Goal: Task Accomplishment & Management: Complete application form

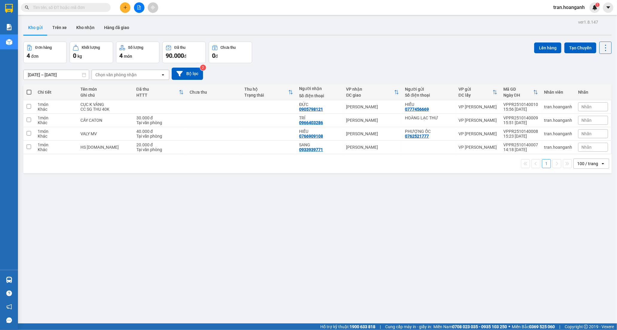
click at [79, 7] on input "text" at bounding box center [68, 7] width 71 height 7
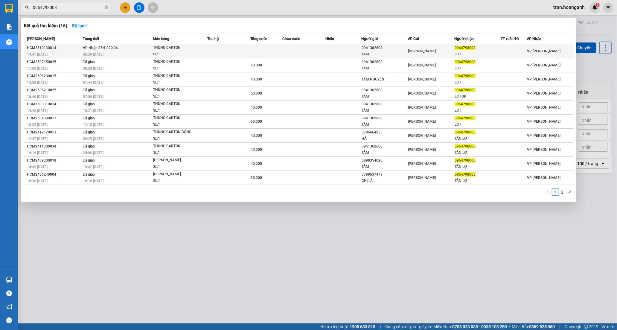
type input "0964798008"
click at [148, 51] on td "VP Nhận 85H-020.06 06:39 [DATE]" at bounding box center [117, 51] width 72 height 14
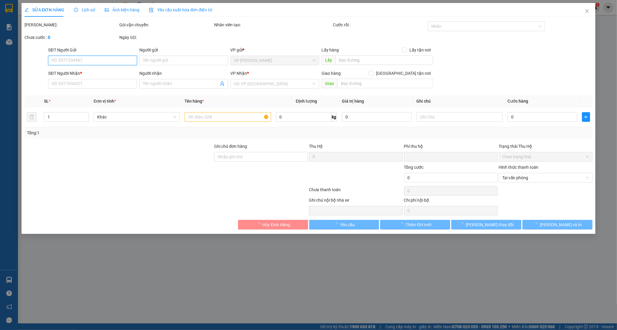
type input "0941362608"
type input "TÂM"
type input "0964798008"
type input "LỢI"
type input "GIAO 24/5=50K"
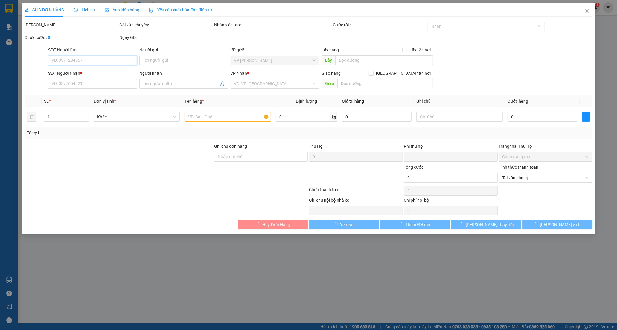
type input "0"
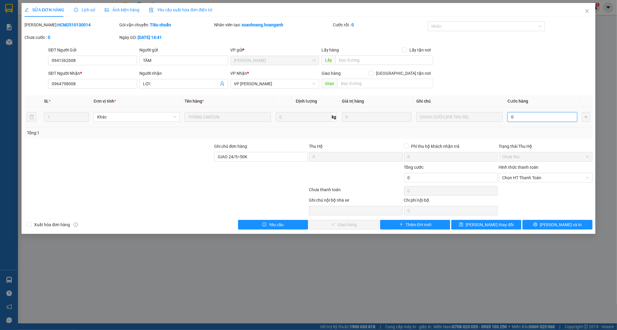
click at [545, 120] on input "0" at bounding box center [543, 117] width 70 height 10
type input "5"
type input "50"
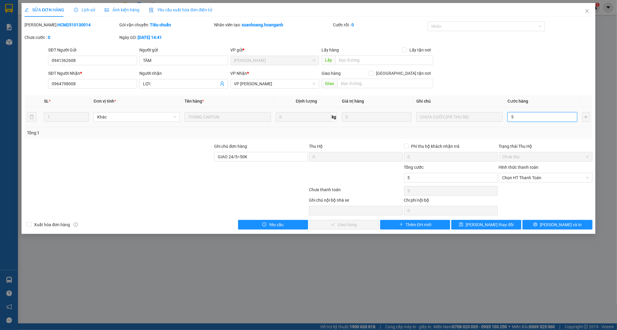
type input "50"
click at [520, 177] on span "Chọn HT Thanh Toán" at bounding box center [546, 177] width 86 height 9
type input "50"
type input "50.000"
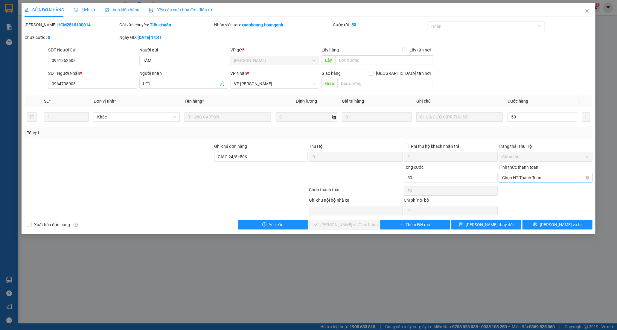
type input "50.000"
click at [517, 190] on div "Tại văn phòng" at bounding box center [546, 189] width 86 height 7
type input "0"
click at [333, 226] on span "[PERSON_NAME] và Giao hàng" at bounding box center [349, 224] width 57 height 7
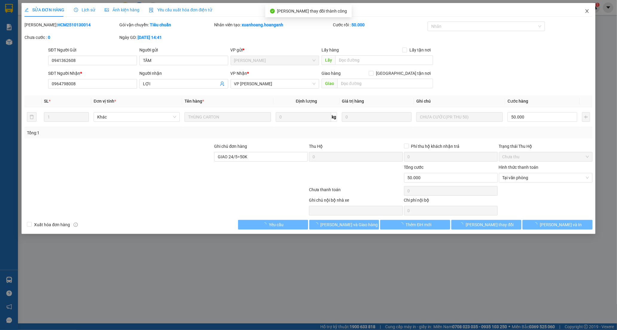
click at [587, 11] on icon "close" at bounding box center [587, 11] width 3 height 4
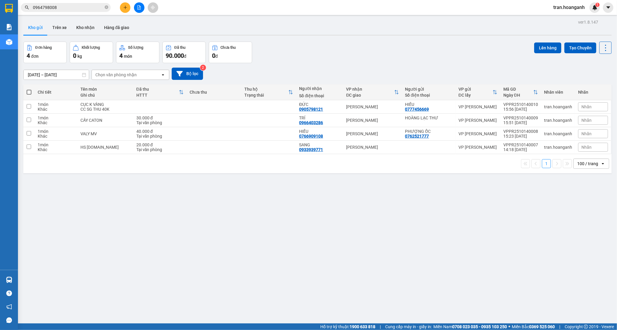
click at [106, 4] on span at bounding box center [107, 7] width 4 height 7
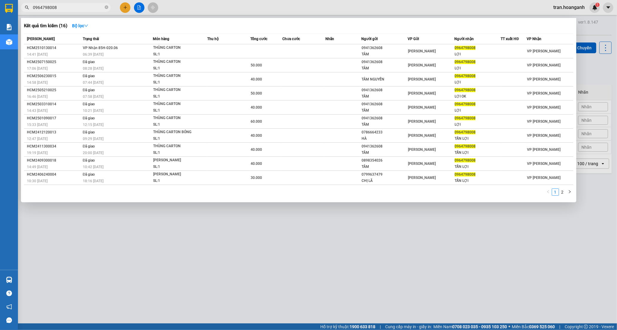
drag, startPoint x: 127, startPoint y: 7, endPoint x: 110, endPoint y: 3, distance: 17.4
click at [127, 7] on div at bounding box center [308, 165] width 617 height 330
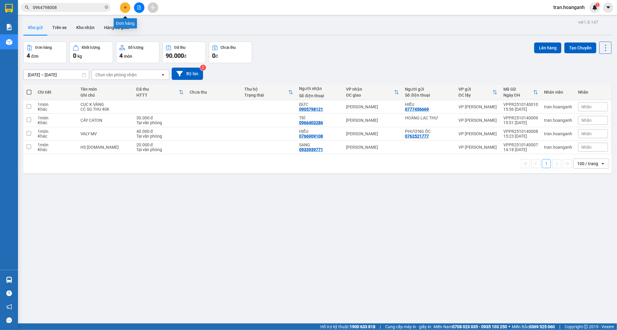
click at [126, 7] on icon "plus" at bounding box center [125, 7] width 4 height 4
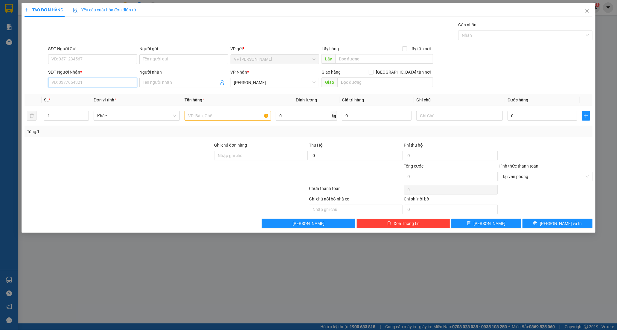
click at [84, 81] on input "SĐT Người Nhận *" at bounding box center [92, 83] width 89 height 10
drag, startPoint x: 77, startPoint y: 96, endPoint x: 91, endPoint y: 90, distance: 15.1
click at [77, 97] on div "0907018575 - NAM" at bounding box center [93, 94] width 82 height 7
type input "0907018575"
type input "NAM"
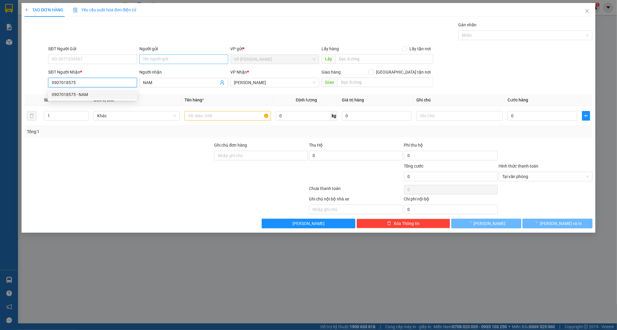
type input "30.000"
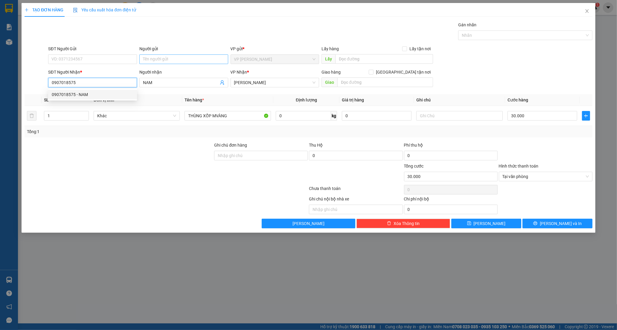
type input "0907018575"
click at [178, 62] on input "Người gửi" at bounding box center [183, 59] width 89 height 10
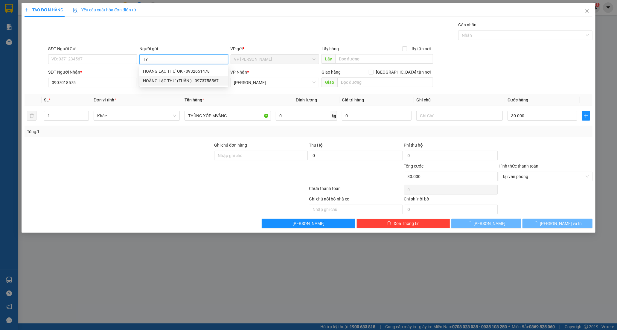
type input "TY"
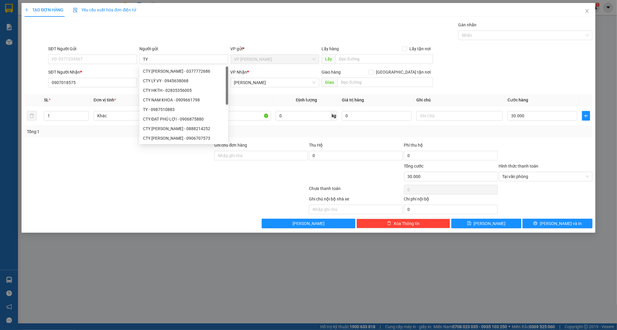
click at [205, 193] on div at bounding box center [166, 190] width 285 height 12
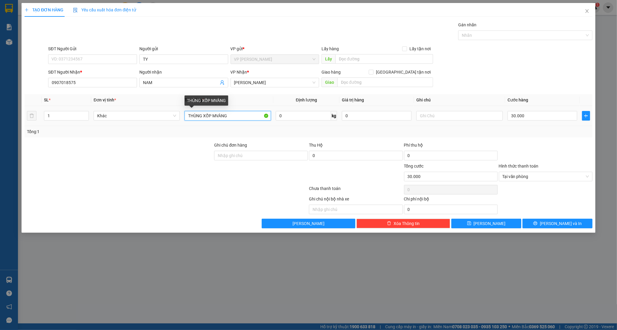
click at [240, 113] on input "THÙNG XỐP MVÀNG" at bounding box center [228, 116] width 86 height 10
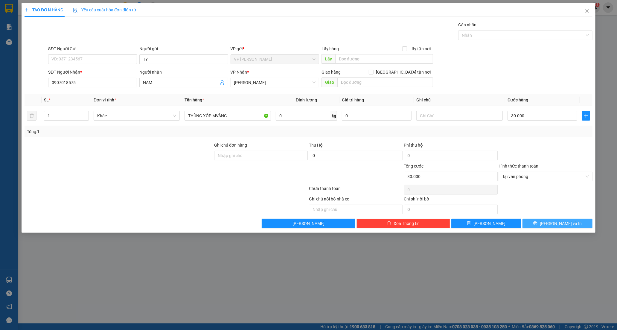
click at [554, 222] on span "[PERSON_NAME] và In" at bounding box center [561, 223] width 42 height 7
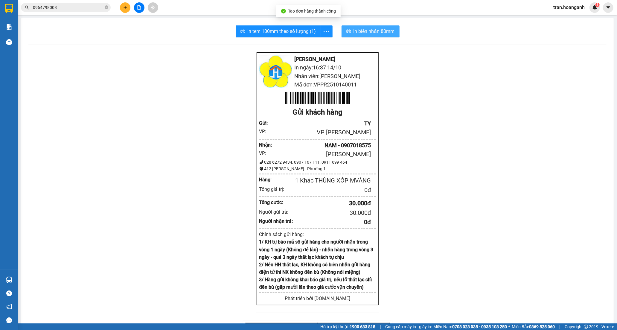
click at [364, 33] on span "In biên nhận 80mm" at bounding box center [374, 31] width 41 height 7
click at [274, 32] on span "In tem 100mm theo số lượng (1)" at bounding box center [282, 31] width 69 height 7
click at [126, 5] on button at bounding box center [125, 7] width 10 height 10
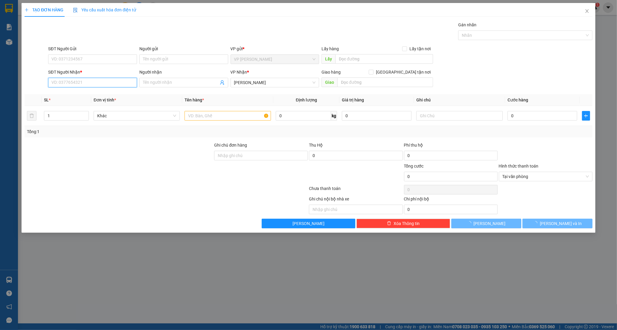
click at [86, 84] on input "SĐT Người Nhận *" at bounding box center [92, 83] width 89 height 10
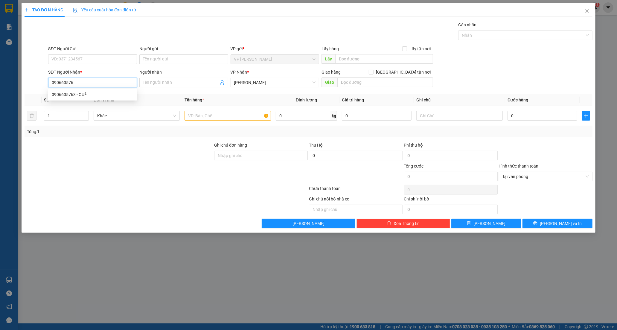
type input "0906605763"
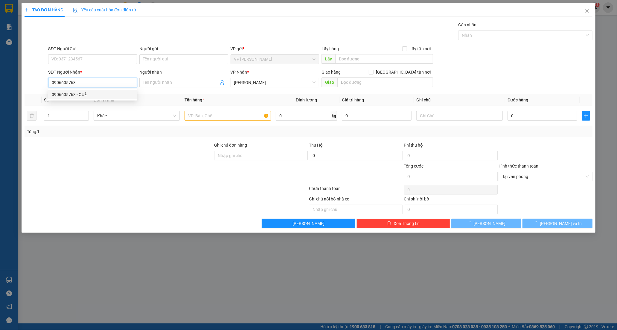
drag, startPoint x: 82, startPoint y: 96, endPoint x: 86, endPoint y: 79, distance: 17.6
click at [82, 95] on div "0906605763 - QUẾ" at bounding box center [93, 94] width 82 height 7
type input "QUẾ"
type input "HÀNG KH KIỂM ,BỂ K ĐỀN"
type input "0906605763"
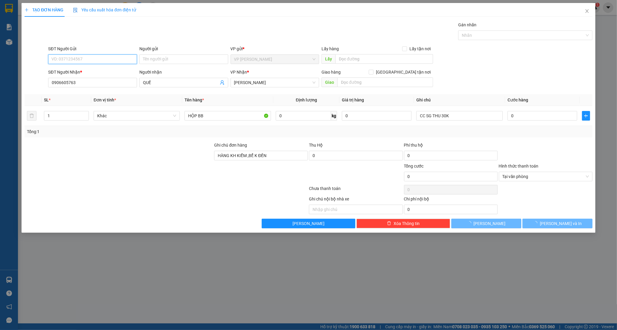
click at [88, 61] on input "SĐT Người Gửi" at bounding box center [92, 59] width 89 height 10
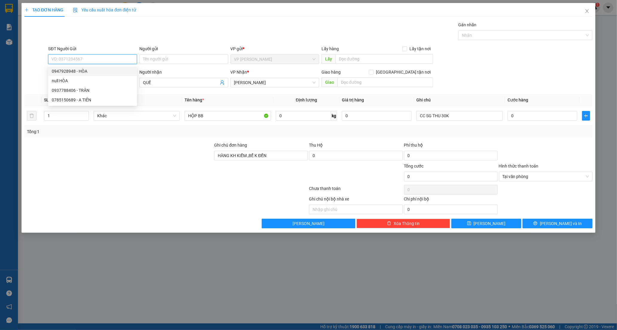
click at [80, 71] on div "0947928948 - HÒA" at bounding box center [93, 71] width 82 height 7
type input "0947928948"
type input "HÒA"
click at [239, 121] on div "HỘP BB" at bounding box center [228, 116] width 86 height 12
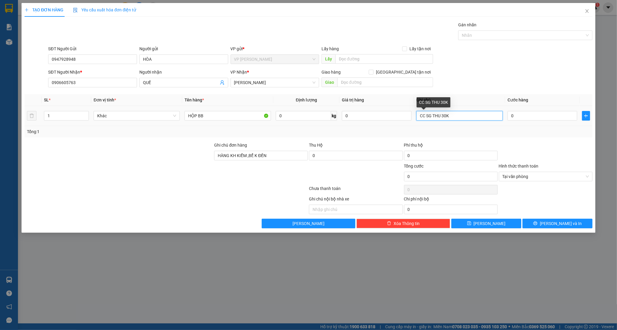
click at [466, 118] on input "CC SG THU 30K" at bounding box center [460, 116] width 86 height 10
type input "C"
click at [530, 117] on input "0" at bounding box center [543, 116] width 70 height 10
type input "2"
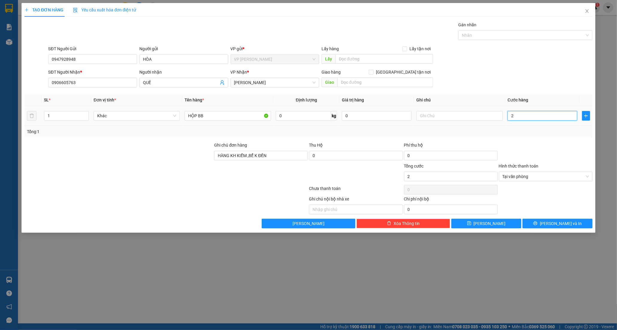
type input "20"
type input "20.000"
click at [562, 221] on span "[PERSON_NAME] và In" at bounding box center [561, 223] width 42 height 7
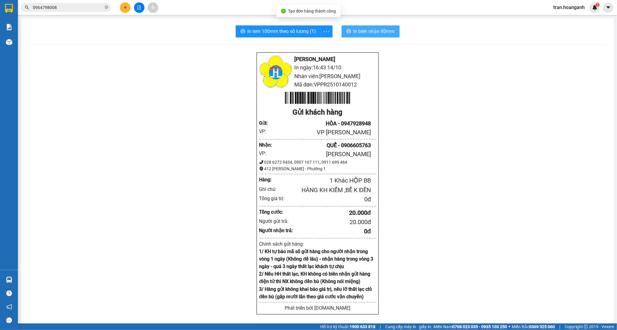
click at [359, 32] on span "In biên nhận 80mm" at bounding box center [374, 31] width 41 height 7
click at [265, 32] on span "In tem 100mm theo số lượng (1)" at bounding box center [282, 31] width 69 height 7
click at [126, 9] on icon "plus" at bounding box center [125, 7] width 4 height 4
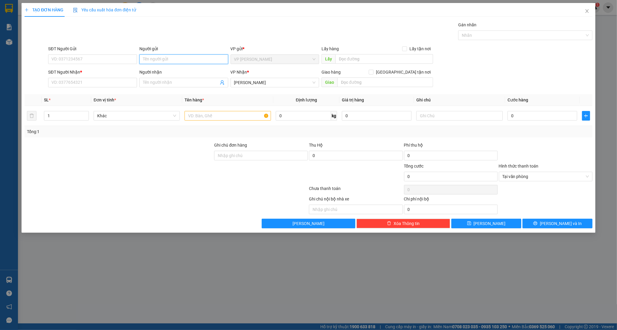
click at [154, 56] on input "Người gửi" at bounding box center [183, 59] width 89 height 10
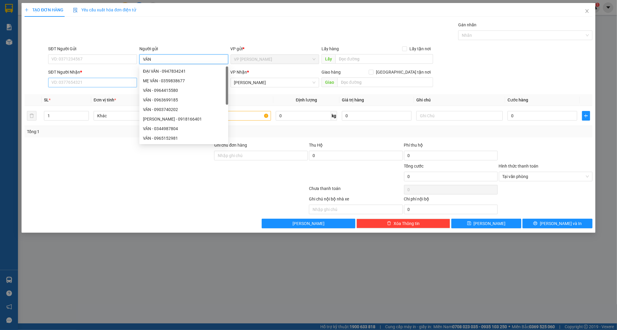
type input "VÂN"
click at [77, 80] on input "SĐT Người Nhận *" at bounding box center [92, 83] width 89 height 10
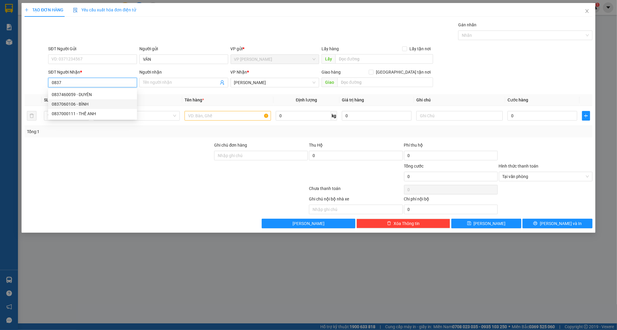
click at [71, 101] on div "0837060106 - BÌNH" at bounding box center [93, 104] width 82 height 7
type input "0837060106"
type input "BÌNH"
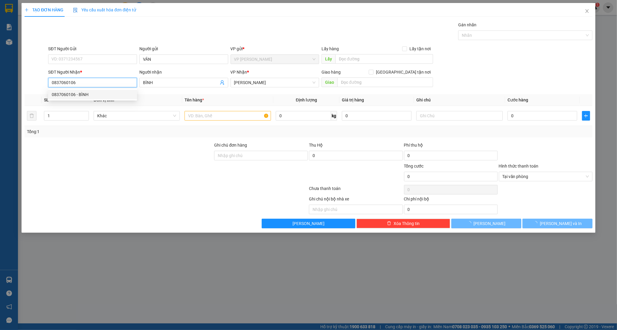
type input "30.000"
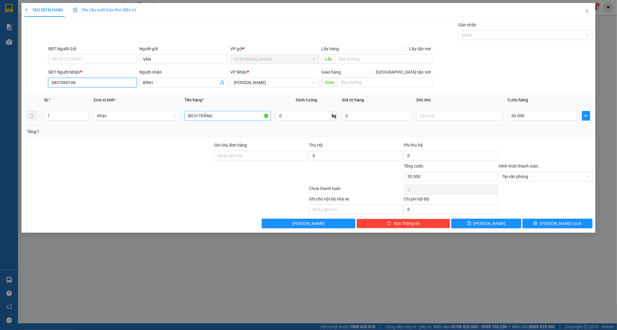
type input "0837060106"
click at [222, 115] on input "BỊCH TRẮNG" at bounding box center [228, 116] width 86 height 10
type input "B"
type input "TÚI KEO VÀNG"
click at [552, 223] on span "[PERSON_NAME] và In" at bounding box center [561, 223] width 42 height 7
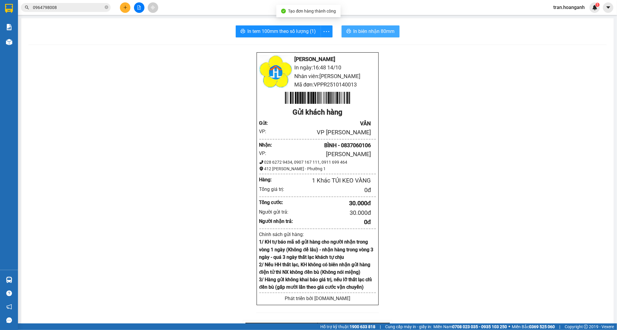
click at [351, 33] on button "In biên nhận 80mm" at bounding box center [371, 31] width 58 height 12
click at [279, 28] on span "In tem 100mm theo số lượng (1)" at bounding box center [282, 31] width 69 height 7
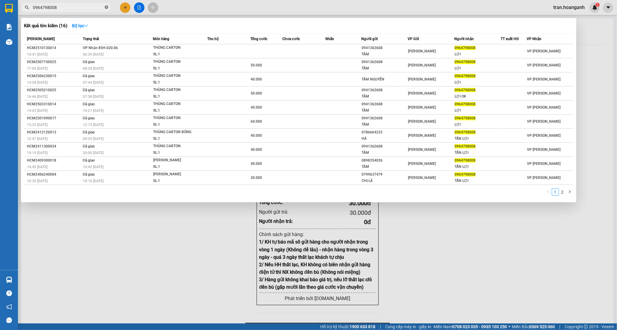
click at [107, 6] on icon "close-circle" at bounding box center [107, 7] width 4 height 4
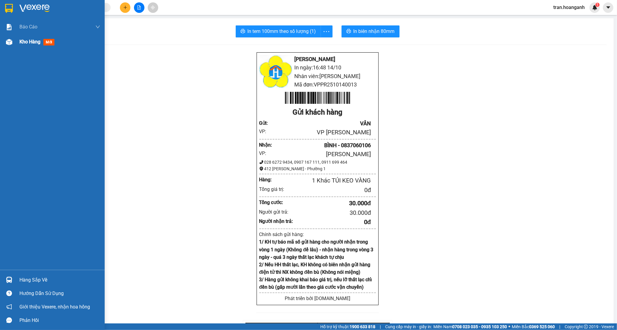
click at [22, 42] on span "Kho hàng" at bounding box center [29, 42] width 21 height 6
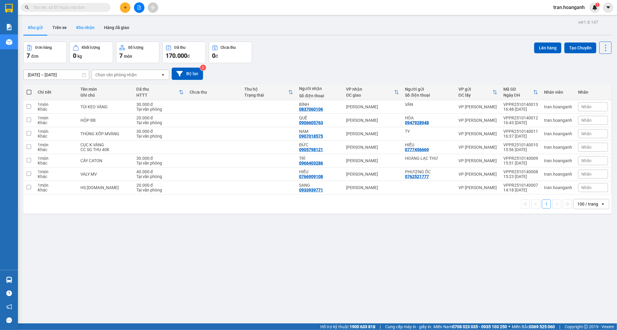
click at [87, 26] on button "Kho nhận" at bounding box center [86, 27] width 28 height 14
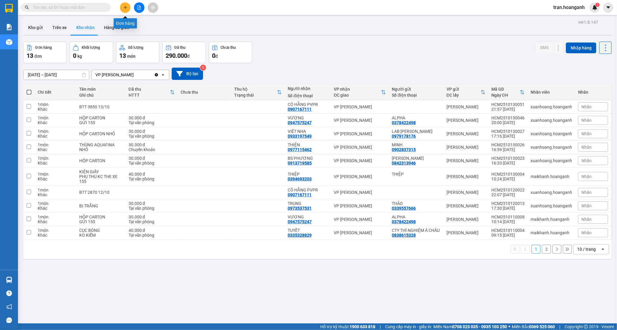
click at [127, 7] on icon "plus" at bounding box center [125, 7] width 4 height 4
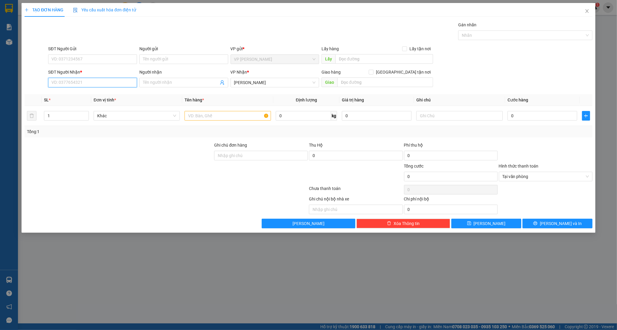
click at [87, 82] on input "SĐT Người Nhận *" at bounding box center [92, 83] width 89 height 10
click at [75, 96] on div "0356197761 - BI" at bounding box center [93, 94] width 82 height 7
type input "0356197761"
type input "BI"
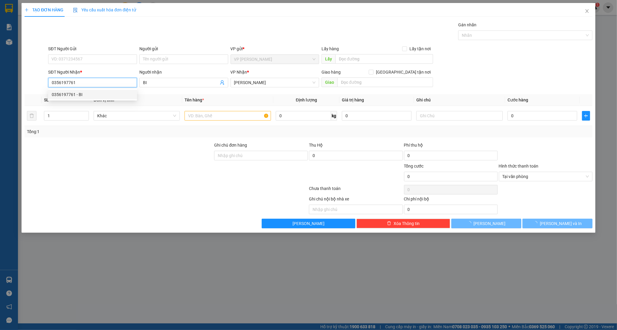
type input "60.000"
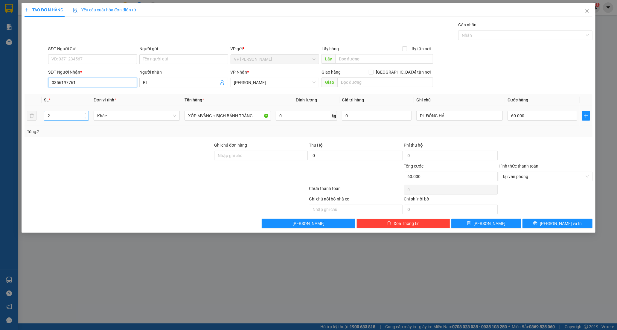
type input "0356197761"
type input "1"
click at [88, 117] on span "Decrease Value" at bounding box center [85, 117] width 7 height 5
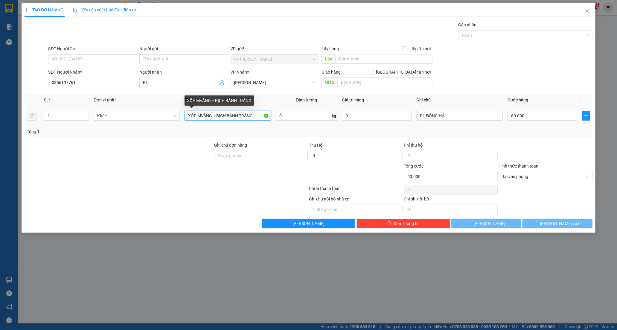
click at [268, 117] on input "XỐP MVÀNG + BỊCH BÁNH TRÁNG" at bounding box center [228, 116] width 86 height 10
type input "0"
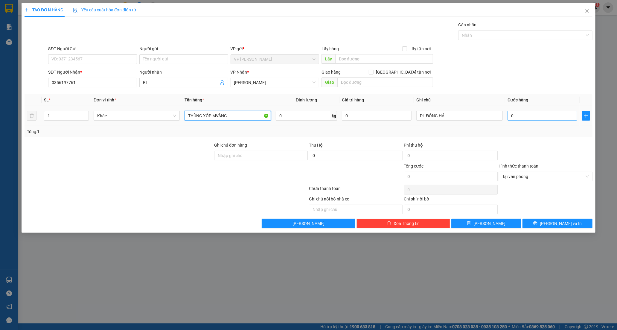
type input "THÙNG XỐP MVÀNG"
click at [525, 115] on input "0" at bounding box center [543, 116] width 70 height 10
type input "5"
type input "50"
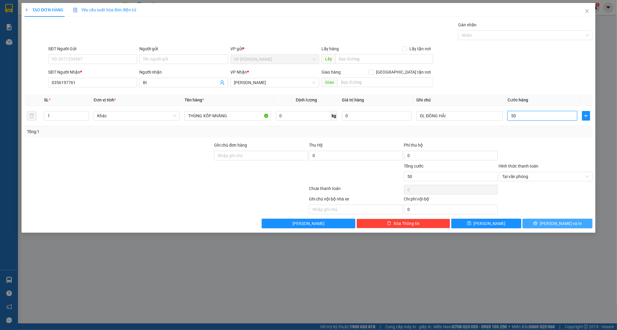
type input "50"
type input "50.000"
click at [538, 223] on icon "printer" at bounding box center [536, 223] width 4 height 4
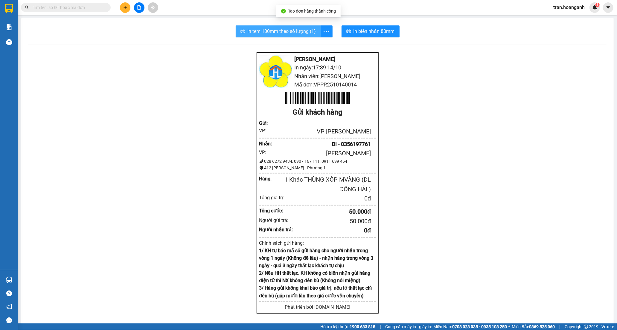
drag, startPoint x: 286, startPoint y: 34, endPoint x: 304, endPoint y: 1, distance: 37.3
click at [285, 33] on span "In tem 100mm theo số lượng (1)" at bounding box center [282, 31] width 69 height 7
click at [124, 10] on button at bounding box center [125, 7] width 10 height 10
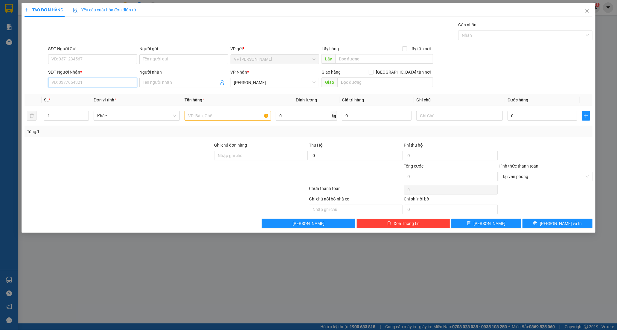
click at [95, 86] on input "SĐT Người Nhận *" at bounding box center [92, 83] width 89 height 10
type input "0902597261"
click at [71, 93] on div "0902597261 - [GEOGRAPHIC_DATA]" at bounding box center [93, 94] width 82 height 7
type input "ĐỨC"
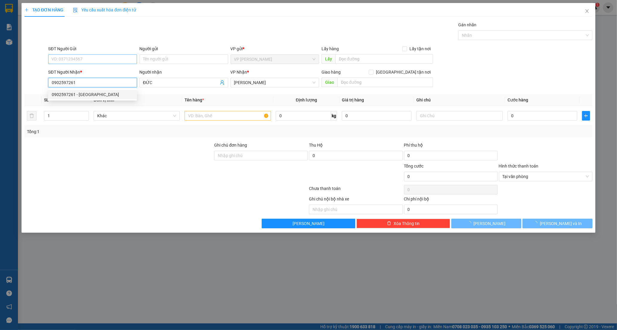
type input "60.000"
type input "0902597261"
click at [71, 62] on input "SĐT Người Gửi" at bounding box center [92, 59] width 89 height 10
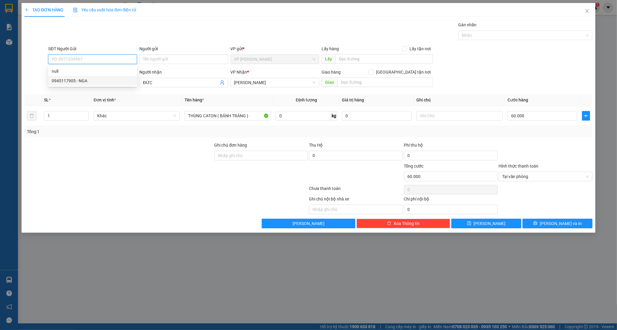
click at [80, 84] on div "0945117905 - NGA" at bounding box center [92, 81] width 89 height 10
type input "0945117905"
type input "NGA"
type input "130.000"
click at [84, 114] on span "up" at bounding box center [86, 115] width 4 height 4
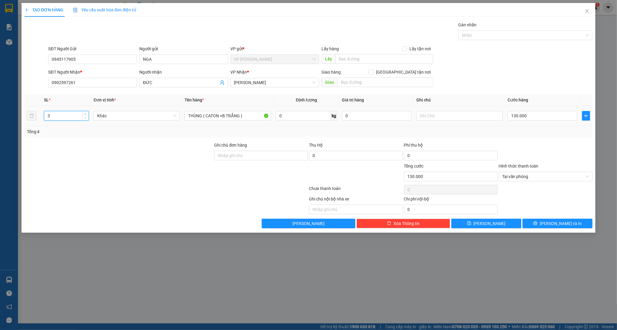
click at [84, 117] on icon "down" at bounding box center [85, 118] width 2 height 2
type input "2"
click at [84, 117] on icon "down" at bounding box center [85, 118] width 2 height 2
click at [256, 116] on input "THÙNG ( CATON +B TRẮNG )" at bounding box center [228, 116] width 86 height 10
type input "0"
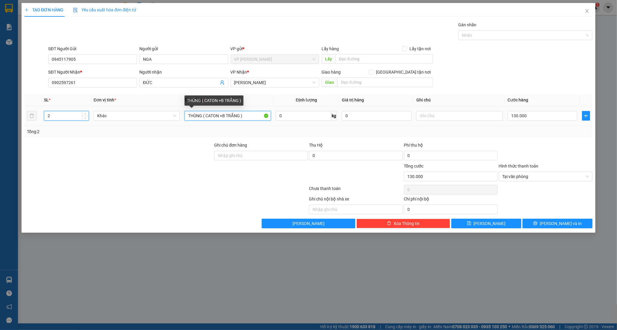
type input "0"
type input "THÙNG ( CATON +XỐP TRẮNG )"
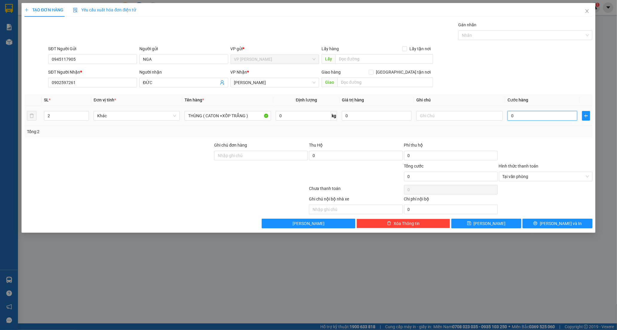
click at [528, 115] on input "0" at bounding box center [543, 116] width 70 height 10
type input "1"
type input "10"
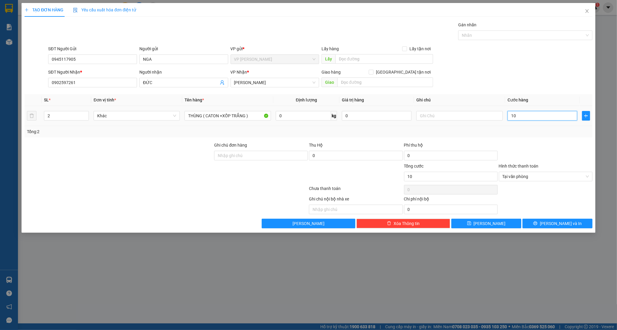
type input "100"
type input "100.000"
click at [558, 220] on span "[PERSON_NAME] và In" at bounding box center [561, 223] width 42 height 7
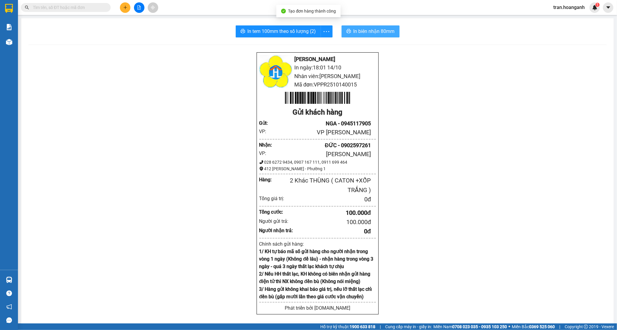
drag, startPoint x: 373, startPoint y: 34, endPoint x: 371, endPoint y: 0, distance: 33.9
click at [373, 34] on span "In biên nhận 80mm" at bounding box center [374, 31] width 41 height 7
click at [281, 32] on span "In tem 100mm theo số lượng (2)" at bounding box center [282, 31] width 69 height 7
click at [129, 6] on button at bounding box center [125, 7] width 10 height 10
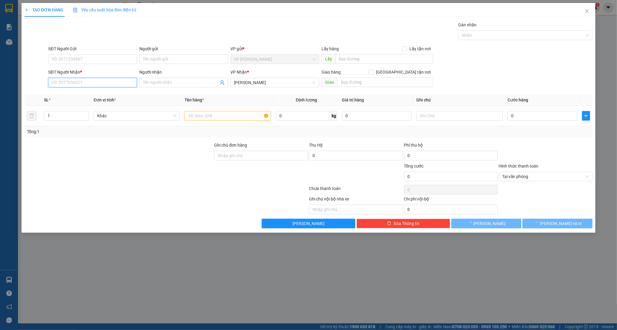
click at [78, 85] on input "SĐT Người Nhận *" at bounding box center [92, 83] width 89 height 10
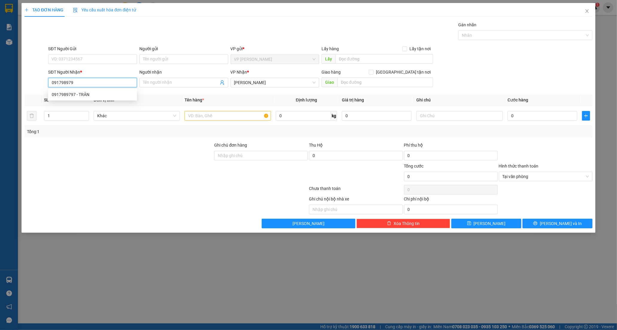
type input "0917989797"
click at [66, 93] on div "0917989797 - TRÂN" at bounding box center [93, 94] width 82 height 7
type input "TRÂN"
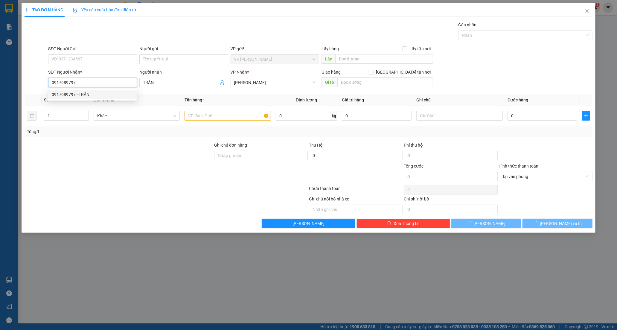
type input "20.000"
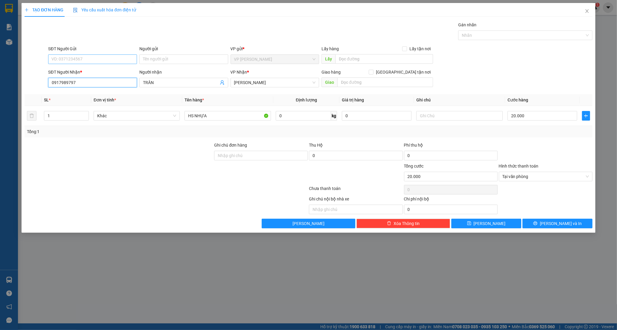
type input "0917989797"
click at [85, 60] on input "SĐT Người Gửi" at bounding box center [92, 59] width 89 height 10
type input "0363267701"
click at [154, 61] on input "Người gửi" at bounding box center [183, 59] width 89 height 10
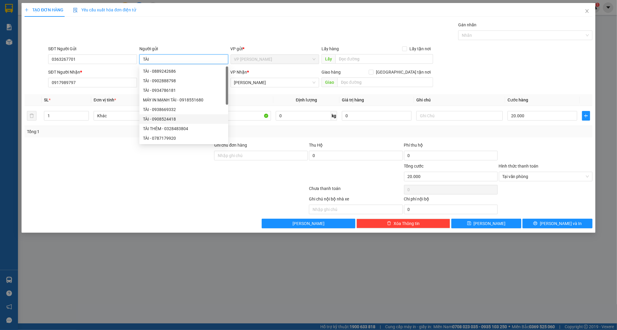
type input "TÀI"
click at [233, 202] on div at bounding box center [249, 205] width 118 height 19
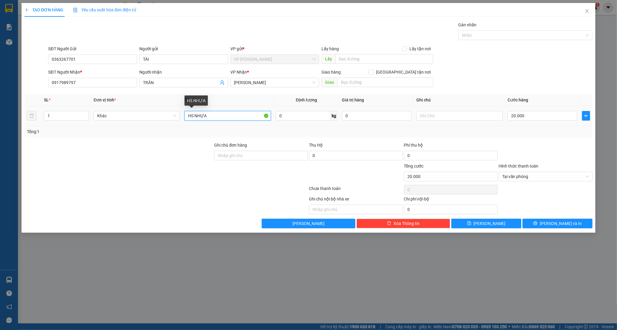
click at [232, 116] on input "HS NHỰA" at bounding box center [228, 116] width 86 height 10
type input "H"
type input "HỘP BB"
click at [536, 116] on input "20.000" at bounding box center [543, 116] width 70 height 10
type input "3"
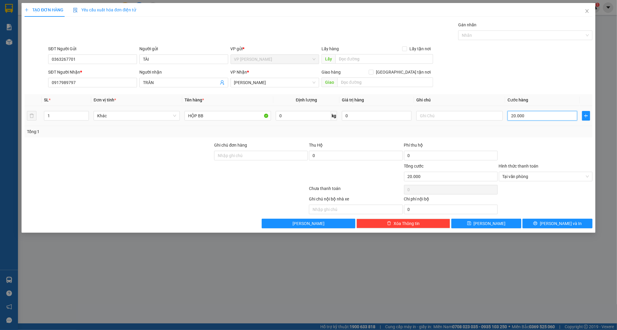
type input "3"
type input "30"
type input "30.000"
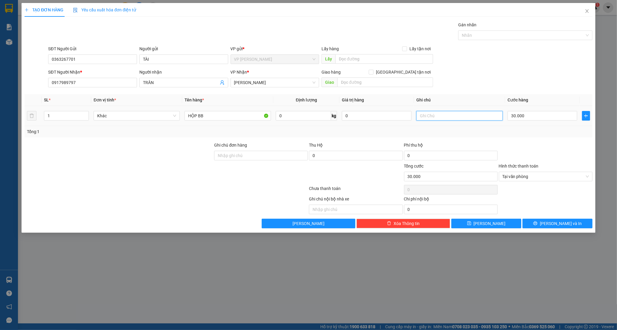
click at [445, 113] on input "text" at bounding box center [460, 116] width 86 height 10
type input "KO KIÊ"
click at [570, 224] on button "[PERSON_NAME] và In" at bounding box center [558, 224] width 70 height 10
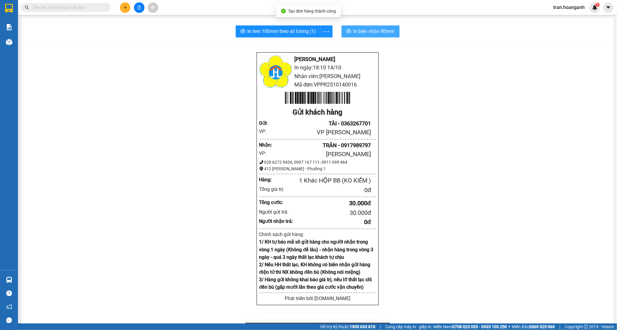
click at [378, 30] on span "In biên nhận 80mm" at bounding box center [374, 31] width 41 height 7
click at [303, 32] on span "In tem 100mm theo số lượng (1)" at bounding box center [282, 31] width 69 height 7
click at [138, 9] on icon "file-add" at bounding box center [139, 7] width 3 height 4
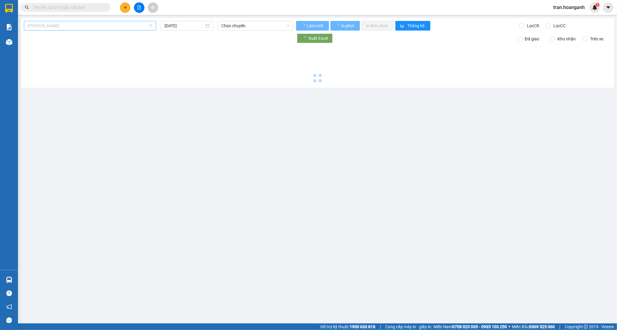
click at [93, 26] on span "[PERSON_NAME]" at bounding box center [90, 25] width 125 height 9
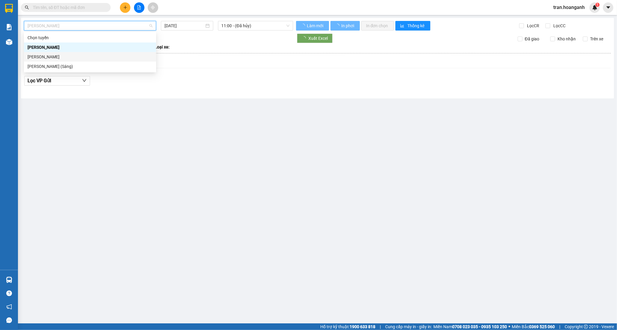
click at [74, 58] on div "[PERSON_NAME]" at bounding box center [90, 57] width 125 height 7
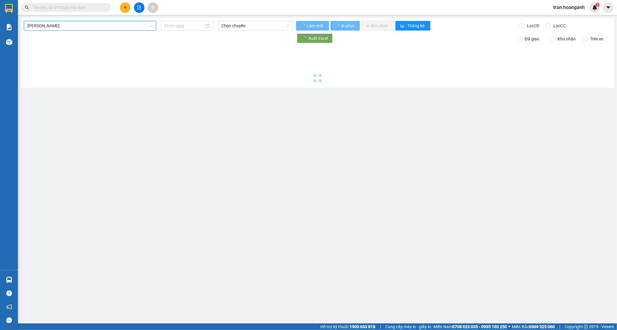
type input "[DATE]"
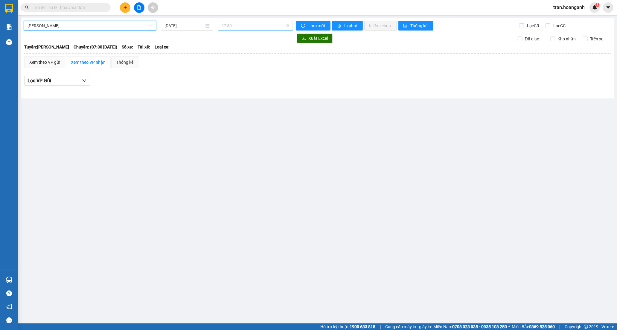
click at [238, 30] on span "07:30" at bounding box center [256, 25] width 68 height 9
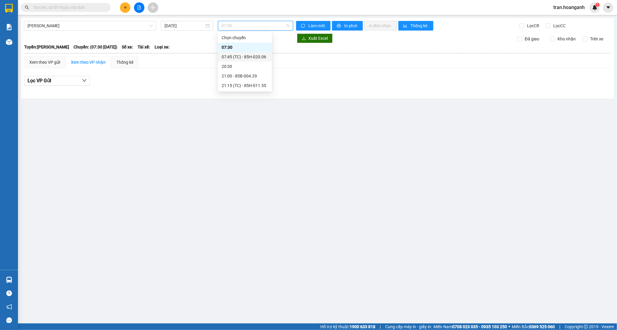
click at [240, 57] on div "07:45 (TC) - 85H-020.06" at bounding box center [245, 57] width 47 height 7
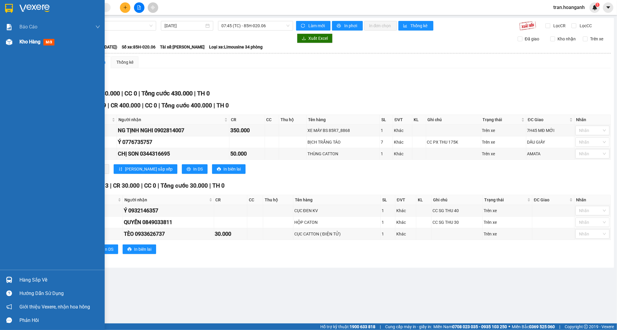
click at [23, 42] on span "Kho hàng" at bounding box center [29, 42] width 21 height 6
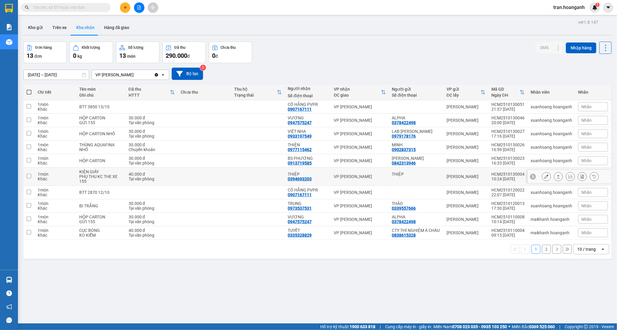
click at [209, 176] on td at bounding box center [205, 177] width 54 height 18
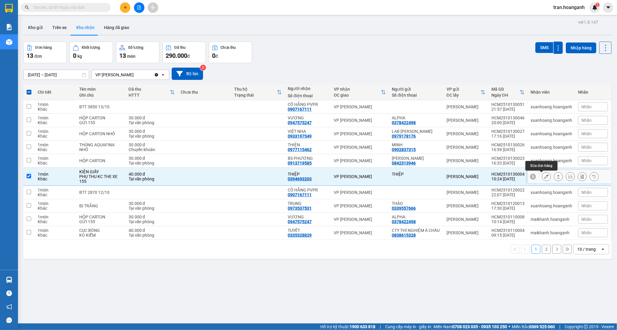
click at [545, 177] on icon at bounding box center [547, 176] width 4 height 4
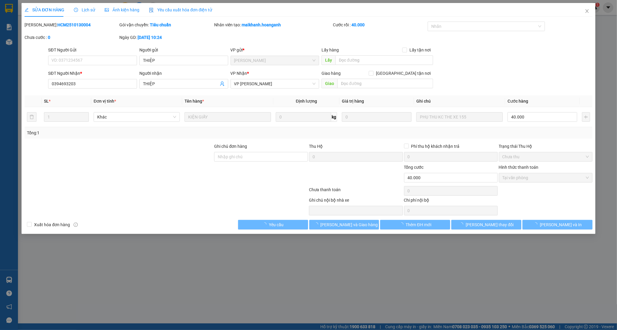
type input "THIỆP"
type input "0394693203"
type input "THIỆP"
type input "0"
type input "40.000"
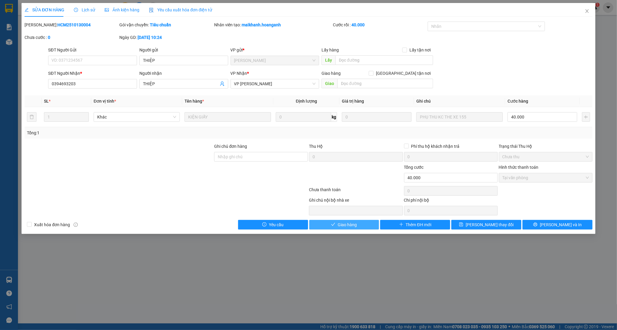
drag, startPoint x: 355, startPoint y: 224, endPoint x: 422, endPoint y: 107, distance: 134.8
click at [355, 221] on button "Giao hàng" at bounding box center [344, 225] width 70 height 10
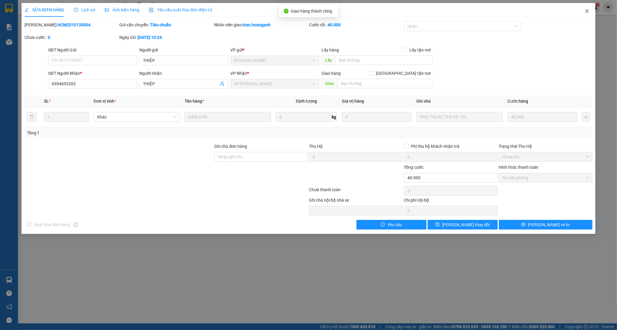
click at [587, 8] on span "Close" at bounding box center [587, 11] width 17 height 17
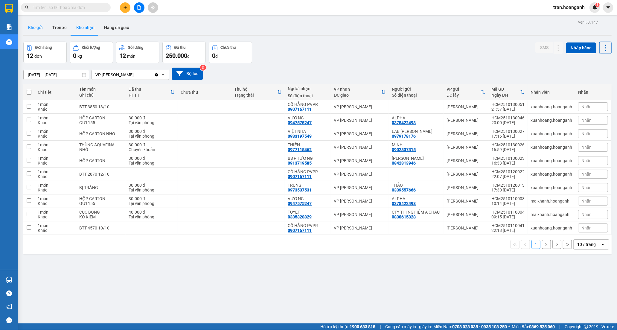
click at [38, 26] on button "Kho gửi" at bounding box center [35, 27] width 24 height 14
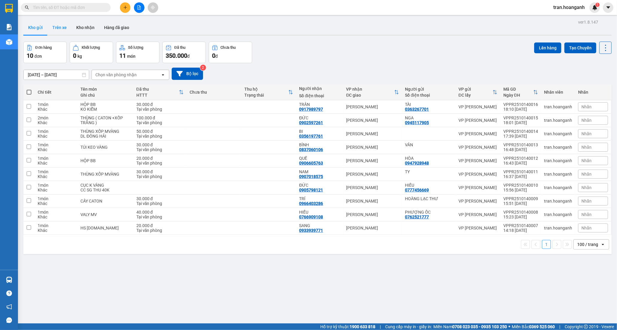
click at [62, 28] on button "Trên xe" at bounding box center [60, 27] width 24 height 14
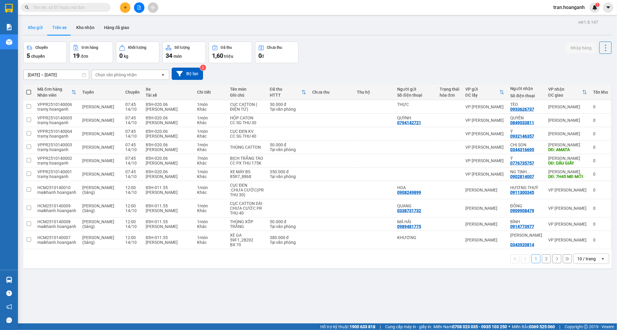
click at [36, 24] on button "Kho gửi" at bounding box center [35, 27] width 24 height 14
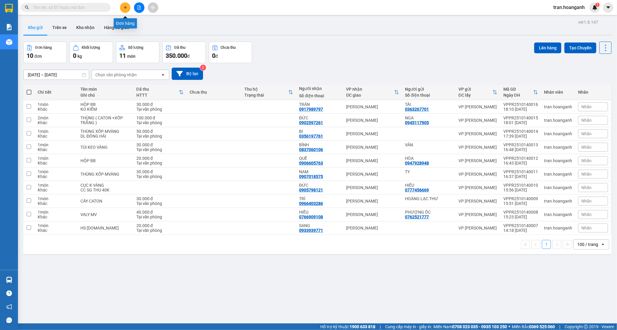
click at [123, 10] on button at bounding box center [125, 7] width 10 height 10
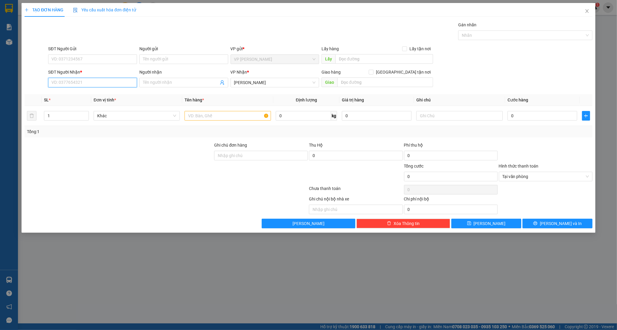
drag, startPoint x: 92, startPoint y: 86, endPoint x: 183, endPoint y: 25, distance: 109.3
click at [92, 85] on input "SĐT Người Nhận *" at bounding box center [92, 83] width 89 height 10
type input "0914867332"
click at [157, 84] on input "Người nhận" at bounding box center [181, 82] width 76 height 7
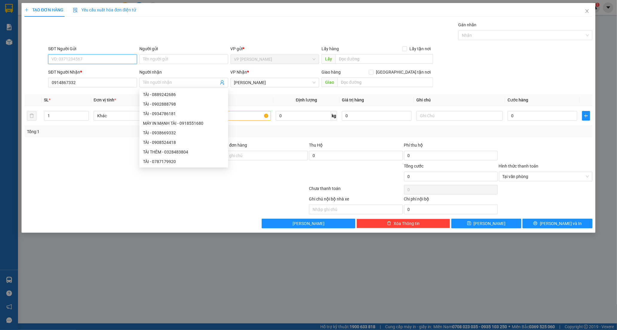
click at [68, 57] on input "SĐT Người Gửi" at bounding box center [92, 59] width 89 height 10
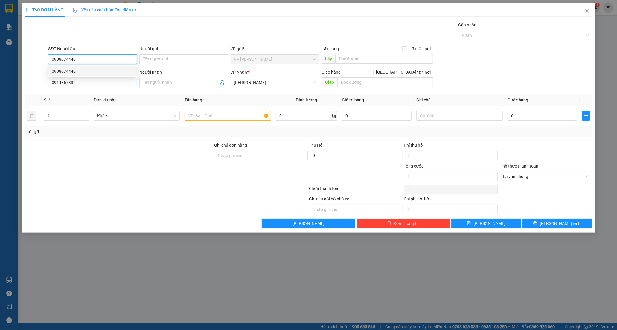
type input "0908074440"
click at [95, 83] on input "0914867332" at bounding box center [92, 83] width 89 height 10
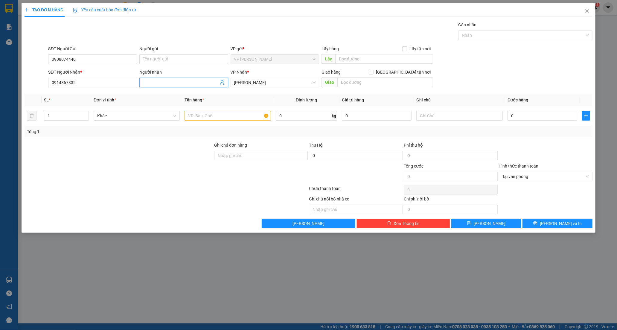
click at [157, 83] on input "Người nhận" at bounding box center [181, 82] width 76 height 7
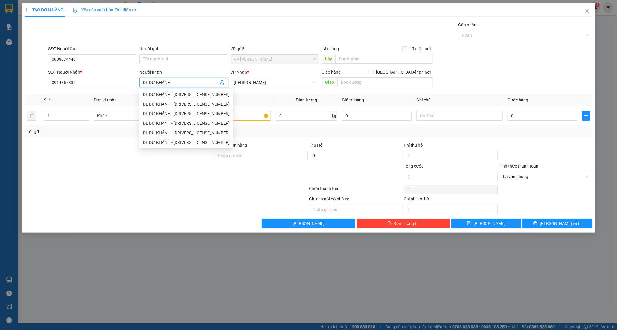
type input "DL DƯ KHÁNH"
click at [105, 183] on div at bounding box center [119, 173] width 190 height 21
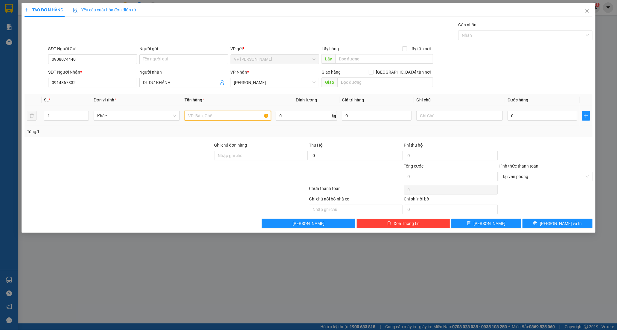
click at [207, 117] on input "text" at bounding box center [228, 116] width 86 height 10
click at [85, 113] on span "up" at bounding box center [86, 115] width 4 height 4
type input "3"
click at [85, 113] on span "up" at bounding box center [86, 115] width 4 height 4
click at [218, 116] on input "text" at bounding box center [228, 116] width 86 height 10
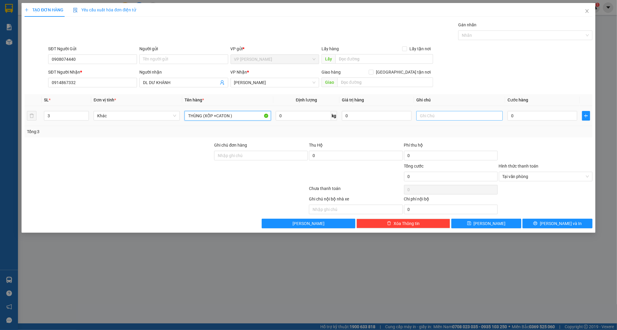
type input "THÙNG (XỐP +CATON )"
click at [448, 115] on input "text" at bounding box center [460, 116] width 86 height 10
type input "DL DƯ KHÁNH"
click at [343, 83] on input "text" at bounding box center [386, 83] width 96 height 10
type input "BÀU XÉO"
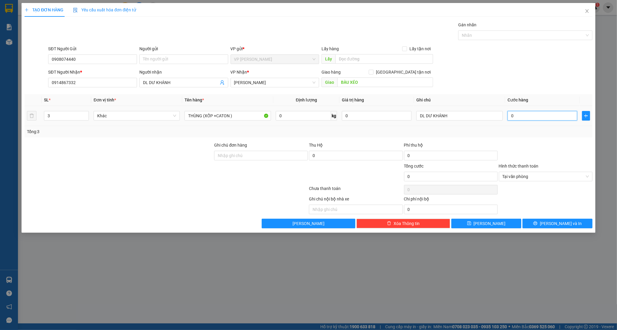
click at [531, 120] on input "0" at bounding box center [543, 116] width 70 height 10
type input "2"
type input "22"
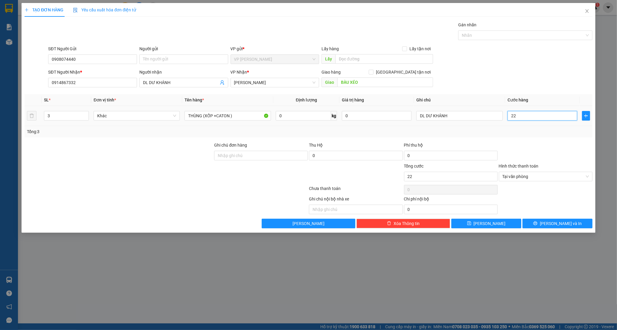
type input "220"
click at [530, 180] on span "Tại văn phòng" at bounding box center [546, 176] width 86 height 9
type input "220.000"
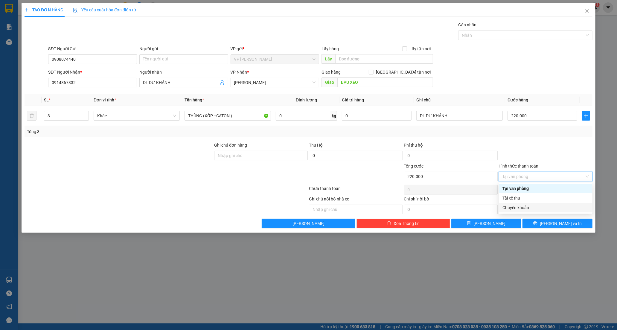
click at [519, 208] on div "Chuyển khoản" at bounding box center [546, 207] width 86 height 7
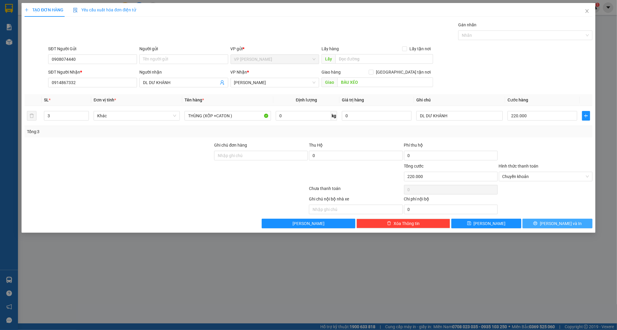
click at [538, 225] on icon "printer" at bounding box center [536, 223] width 4 height 4
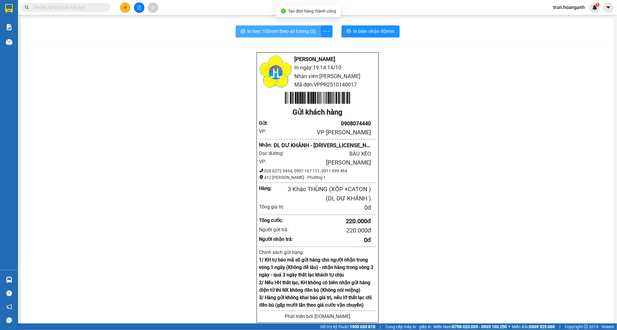
click at [277, 32] on span "In tem 100mm theo số lượng (3)" at bounding box center [282, 31] width 69 height 7
click at [124, 6] on icon "plus" at bounding box center [125, 7] width 4 height 4
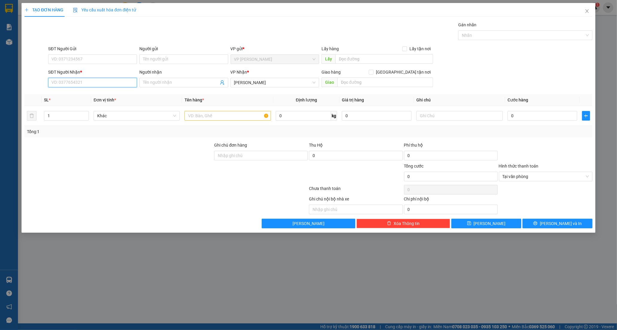
click at [81, 82] on input "SĐT Người Nhận *" at bounding box center [92, 83] width 89 height 10
click at [106, 93] on div "0979178176 - LAB [PERSON_NAME]" at bounding box center [93, 94] width 82 height 7
type input "0979178176"
type input "LAB [PERSON_NAME]"
type input "20.000"
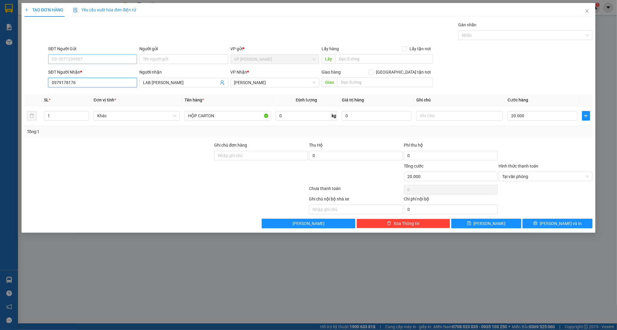
type input "0979178176"
click at [97, 61] on input "SĐT Người Gửi" at bounding box center [92, 59] width 89 height 10
click at [93, 77] on div "0933197549 - VIỆT NHA" at bounding box center [92, 81] width 89 height 10
drag, startPoint x: 562, startPoint y: 225, endPoint x: 487, endPoint y: 4, distance: 233.6
click at [561, 224] on span "[PERSON_NAME] và In" at bounding box center [561, 223] width 42 height 7
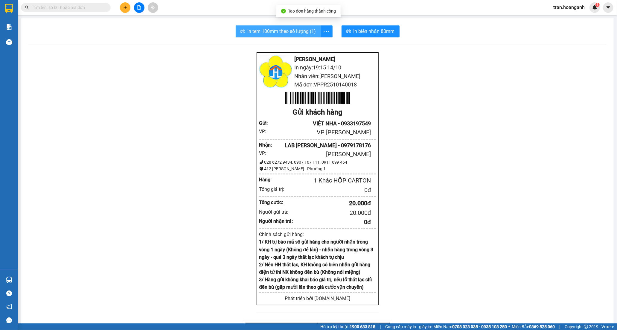
click at [294, 30] on span "In tem 100mm theo số lượng (1)" at bounding box center [282, 31] width 69 height 7
click at [95, 10] on input "text" at bounding box center [68, 7] width 71 height 7
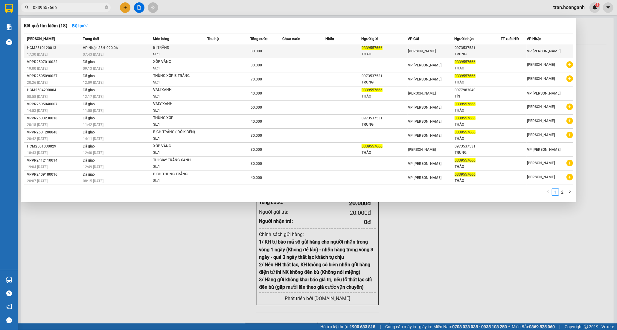
type input "0339557666"
click at [208, 56] on td at bounding box center [228, 51] width 43 height 14
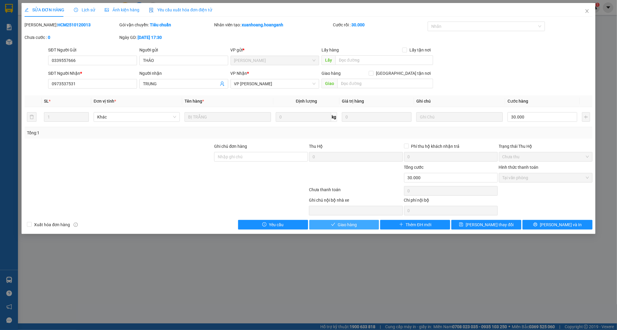
click at [347, 225] on span "Giao hàng" at bounding box center [347, 224] width 19 height 7
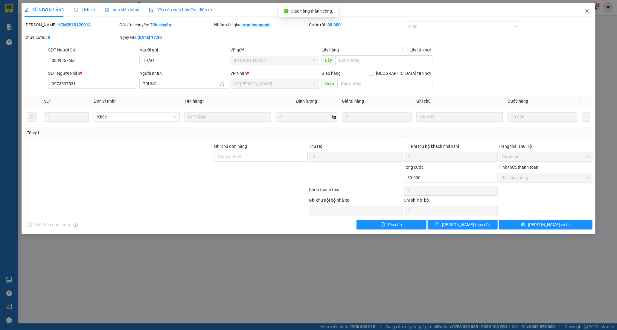
click at [588, 10] on icon "close" at bounding box center [587, 11] width 5 height 5
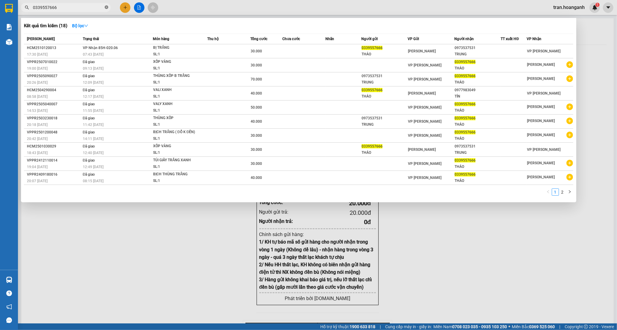
click at [106, 9] on icon "close-circle" at bounding box center [107, 7] width 4 height 4
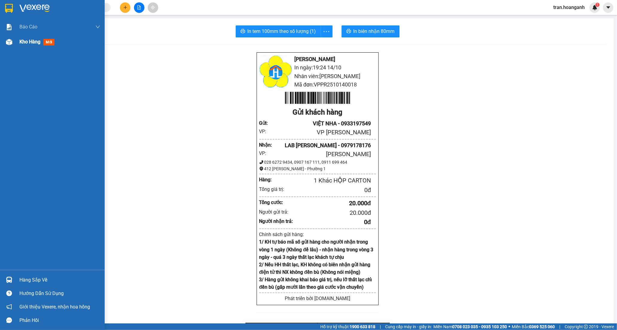
click at [30, 41] on span "Kho hàng" at bounding box center [29, 42] width 21 height 6
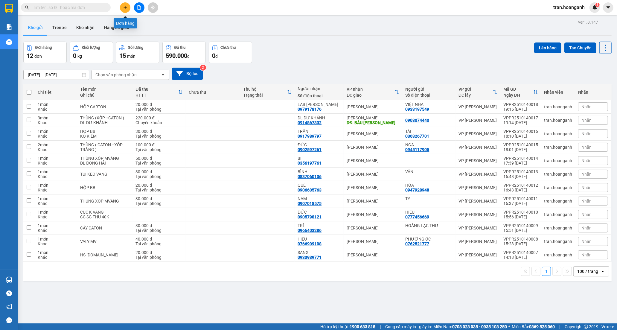
click at [123, 7] on button at bounding box center [125, 7] width 10 height 10
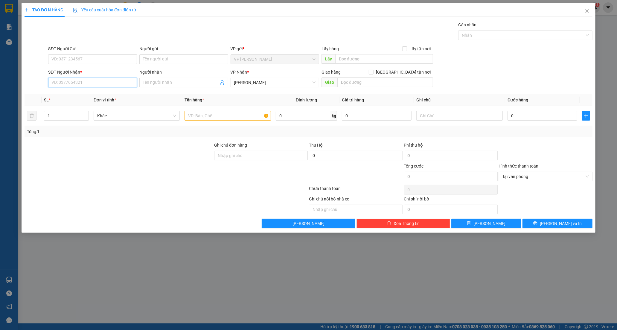
click at [91, 82] on input "SĐT Người Nhận *" at bounding box center [92, 83] width 89 height 10
type input "0383047532"
click at [88, 95] on div "0383047532 - HIỀN" at bounding box center [93, 94] width 82 height 7
type input "HIỀN"
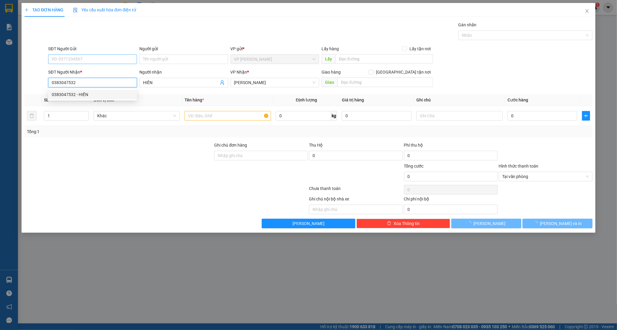
type input "40.000"
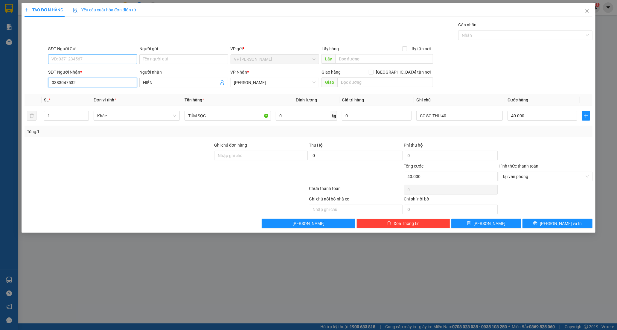
type input "0383047532"
click at [80, 59] on input "SĐT Người Gửi" at bounding box center [92, 59] width 89 height 10
click at [78, 81] on div "0377877713 - HẬU" at bounding box center [93, 81] width 82 height 7
type input "0377877713"
type input "HẬU"
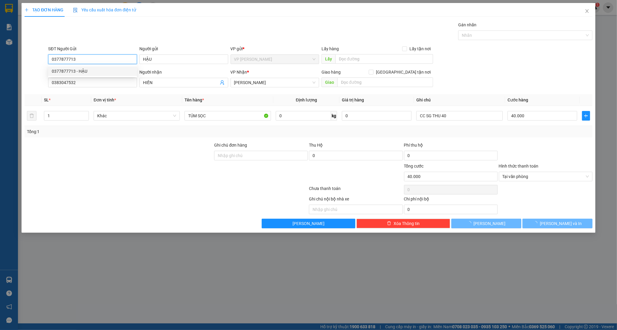
type input "70.000"
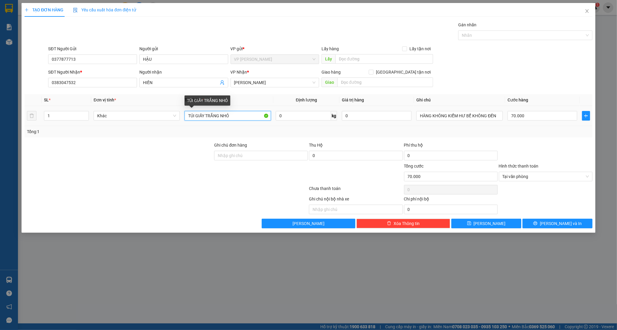
click at [234, 118] on input "TÚI GIẤY TRẮNG NHỎ" at bounding box center [228, 116] width 86 height 10
type input "T"
type input "CỤC B TRẮNG"
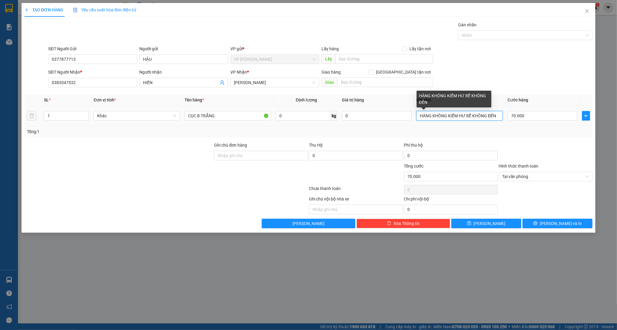
click at [493, 116] on input "HÀNG KHÔNG KIỂM HƯ BỂ KHÔNG ĐỀN" at bounding box center [460, 116] width 86 height 10
click at [493, 116] on input "HÀNG KHÔNG KIỂM HƯ BỂ KHÔNG Đ" at bounding box center [460, 116] width 86 height 10
click at [493, 116] on input "HÀNG KHÔNG KIỂM HƯ" at bounding box center [460, 116] width 86 height 10
click at [493, 116] on input "HÀNG K" at bounding box center [460, 116] width 86 height 10
type input "H"
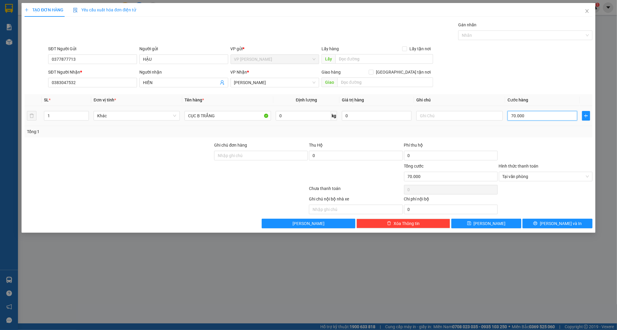
click at [522, 113] on input "70.000" at bounding box center [543, 116] width 70 height 10
type input "0"
click at [557, 225] on span "[PERSON_NAME] và In" at bounding box center [561, 223] width 42 height 7
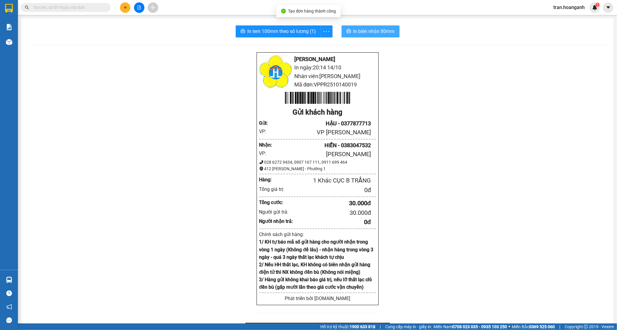
click at [367, 30] on span "In biên nhận 80mm" at bounding box center [374, 31] width 41 height 7
click at [261, 32] on span "In tem 100mm theo số lượng (1)" at bounding box center [282, 31] width 69 height 7
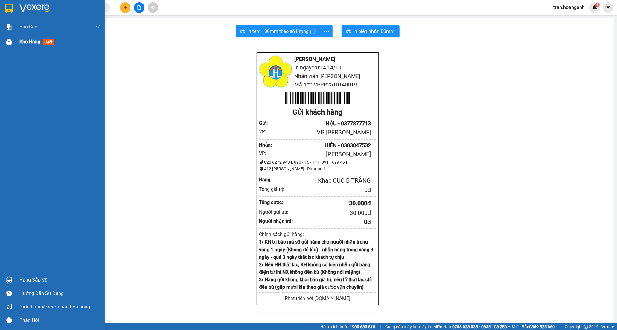
click at [31, 42] on span "Kho hàng" at bounding box center [29, 42] width 21 height 6
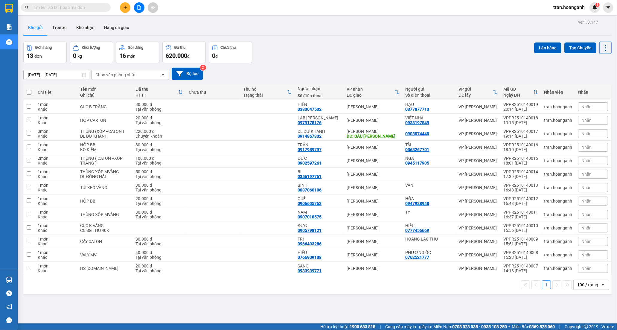
click at [30, 91] on span at bounding box center [29, 92] width 5 height 5
click at [29, 89] on input "checkbox" at bounding box center [29, 89] width 0 height 0
checkbox input "true"
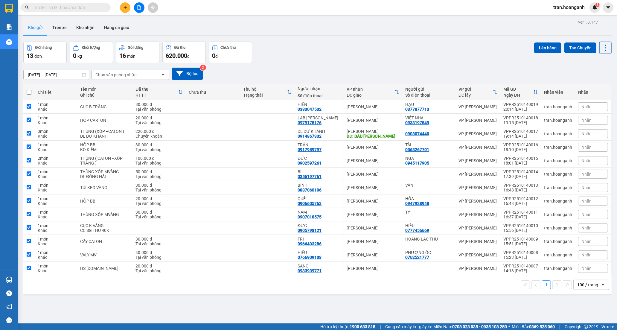
checkbox input "true"
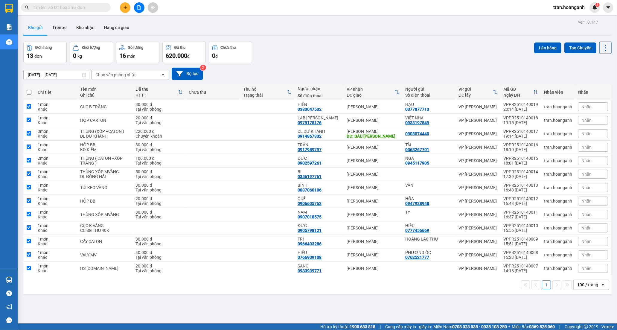
checkbox input "true"
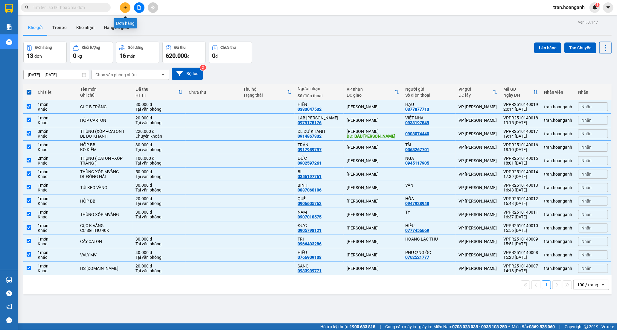
click at [127, 7] on button at bounding box center [125, 7] width 10 height 10
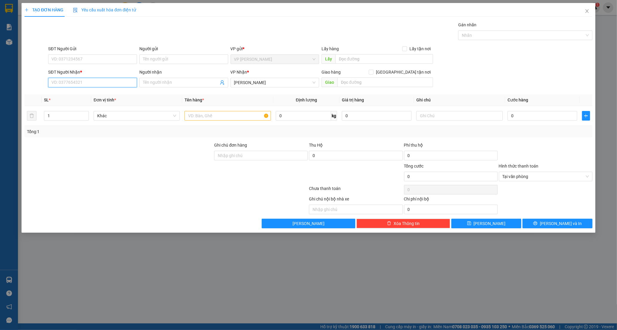
drag, startPoint x: 72, startPoint y: 82, endPoint x: 191, endPoint y: 41, distance: 125.9
click at [77, 82] on input "SĐT Người Nhận *" at bounding box center [92, 83] width 89 height 10
click at [89, 97] on div "0378422498 - ALPHA" at bounding box center [93, 94] width 82 height 7
type input "0378422498"
type input "ALPHA"
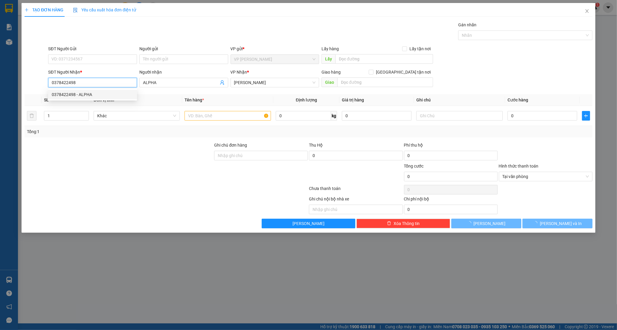
type input "30.000"
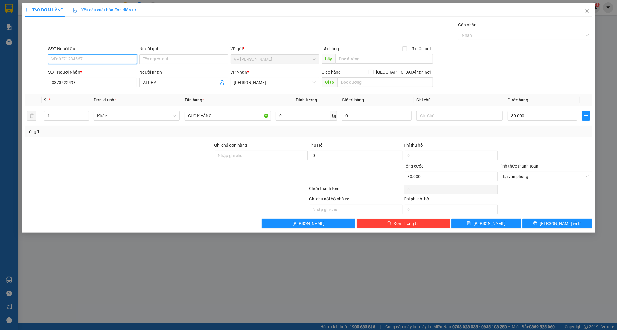
click at [82, 56] on input "SĐT Người Gửi" at bounding box center [92, 59] width 89 height 10
click at [70, 71] on div "0947575247 - [PERSON_NAME]" at bounding box center [93, 71] width 82 height 7
drag, startPoint x: 551, startPoint y: 225, endPoint x: 451, endPoint y: 7, distance: 239.8
click at [551, 224] on button "[PERSON_NAME] và In" at bounding box center [558, 224] width 70 height 10
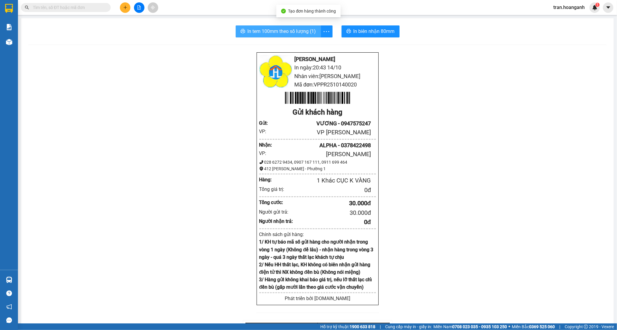
click at [268, 31] on span "In tem 100mm theo số lượng (1)" at bounding box center [282, 31] width 69 height 7
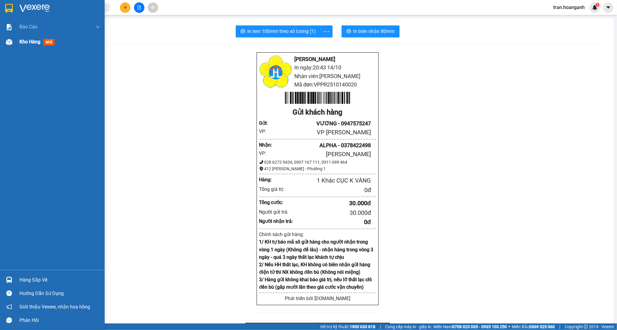
click at [29, 42] on span "Kho hàng" at bounding box center [29, 42] width 21 height 6
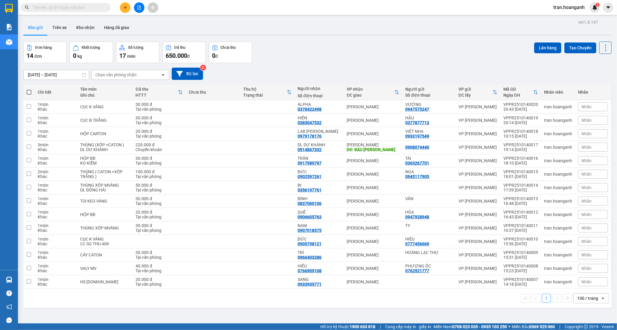
click at [27, 90] on span at bounding box center [29, 92] width 5 height 5
click at [29, 89] on input "checkbox" at bounding box center [29, 89] width 0 height 0
checkbox input "true"
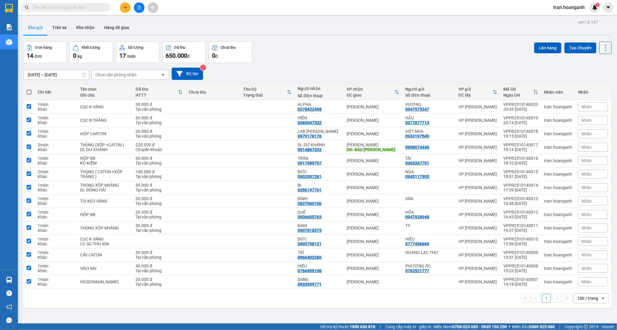
checkbox input "true"
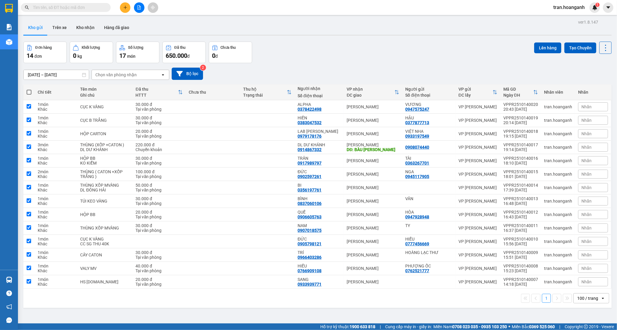
checkbox input "true"
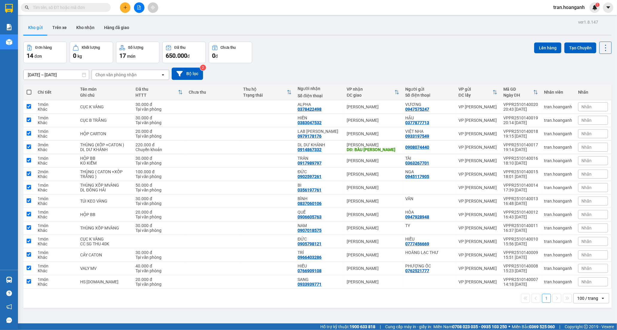
checkbox input "true"
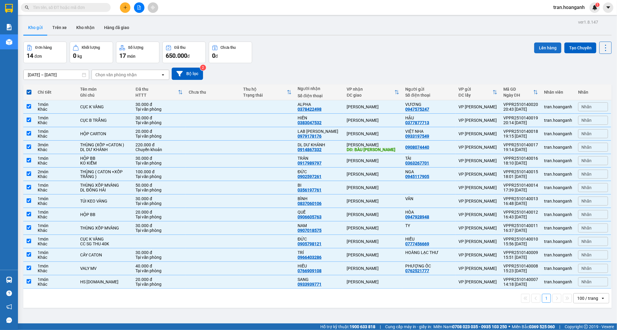
click at [546, 46] on button "Lên hàng" at bounding box center [547, 47] width 27 height 11
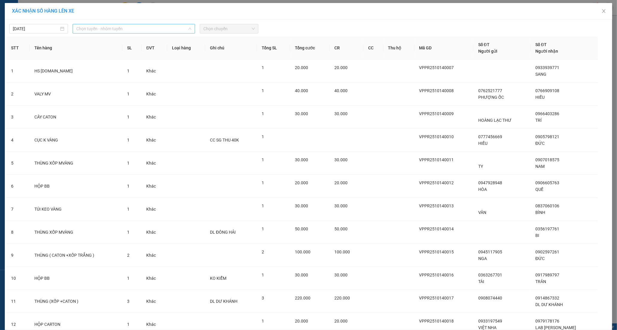
click at [81, 28] on span "Chọn tuyến - nhóm tuyến" at bounding box center [133, 28] width 115 height 9
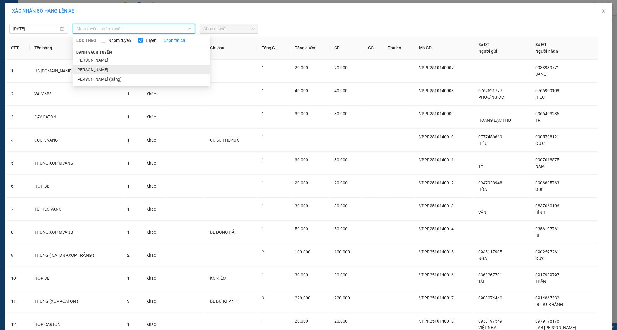
click at [95, 71] on li "[PERSON_NAME]" at bounding box center [142, 70] width 138 height 10
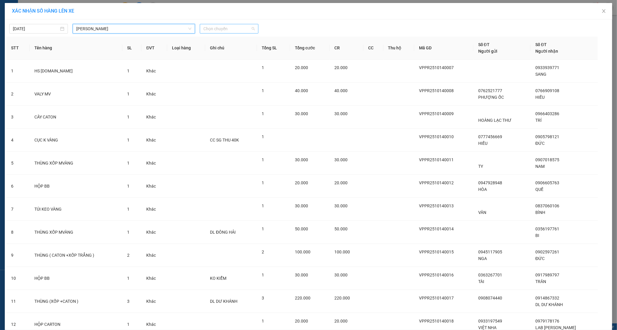
click at [211, 25] on span "Chọn chuyến" at bounding box center [228, 28] width 51 height 9
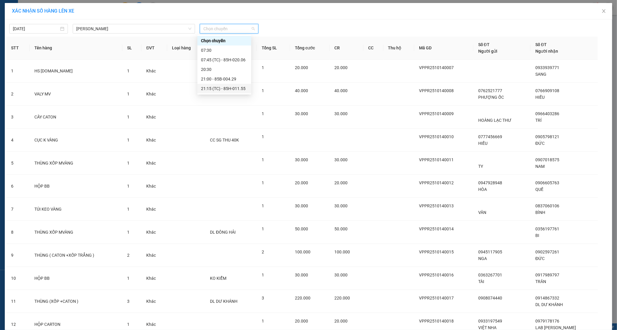
click at [225, 86] on div "21:15 (TC) - 85H-011.55" at bounding box center [224, 88] width 47 height 7
